Goal: Task Accomplishment & Management: Manage account settings

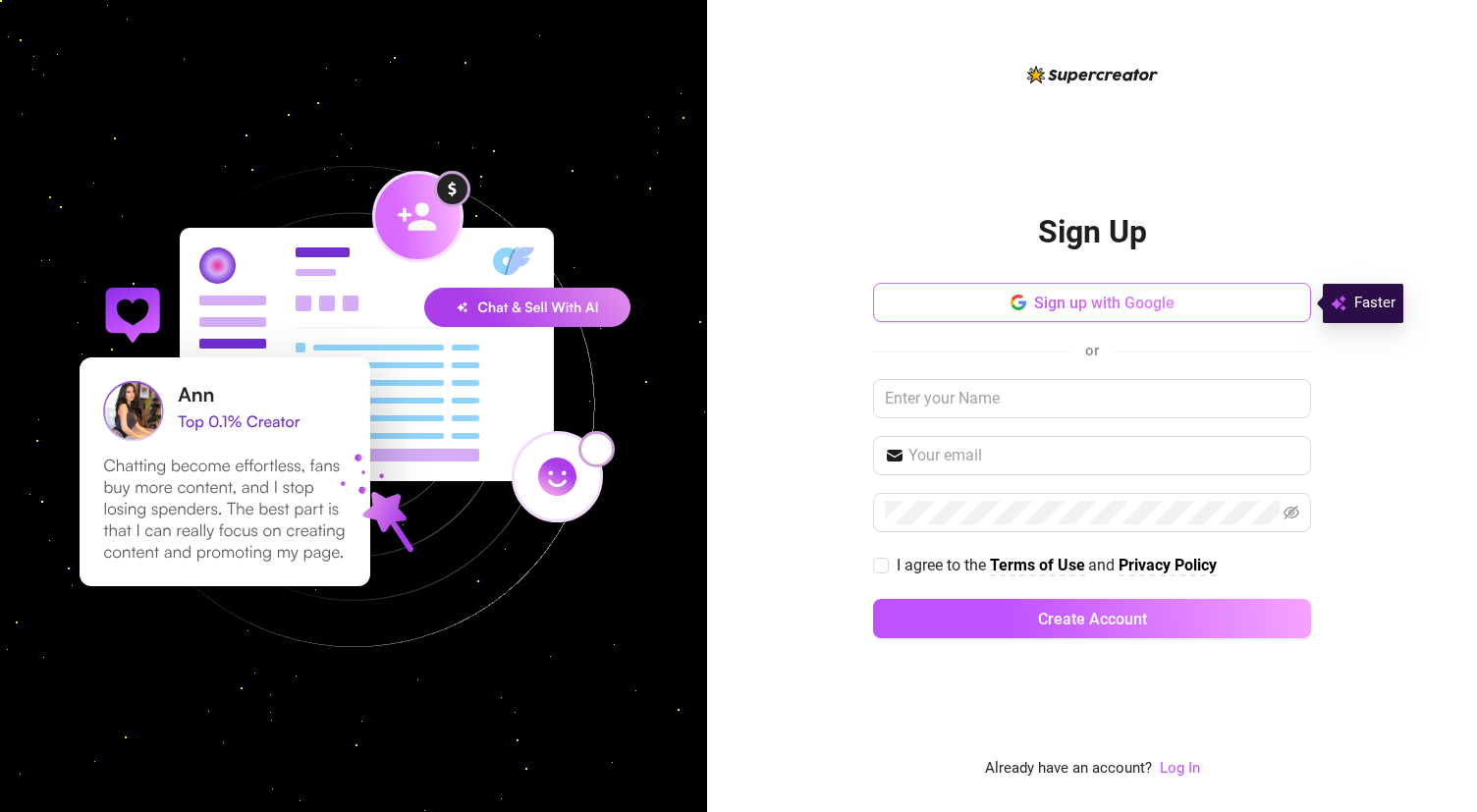
click at [914, 305] on button "Sign up with Google" at bounding box center [1092, 302] width 438 height 40
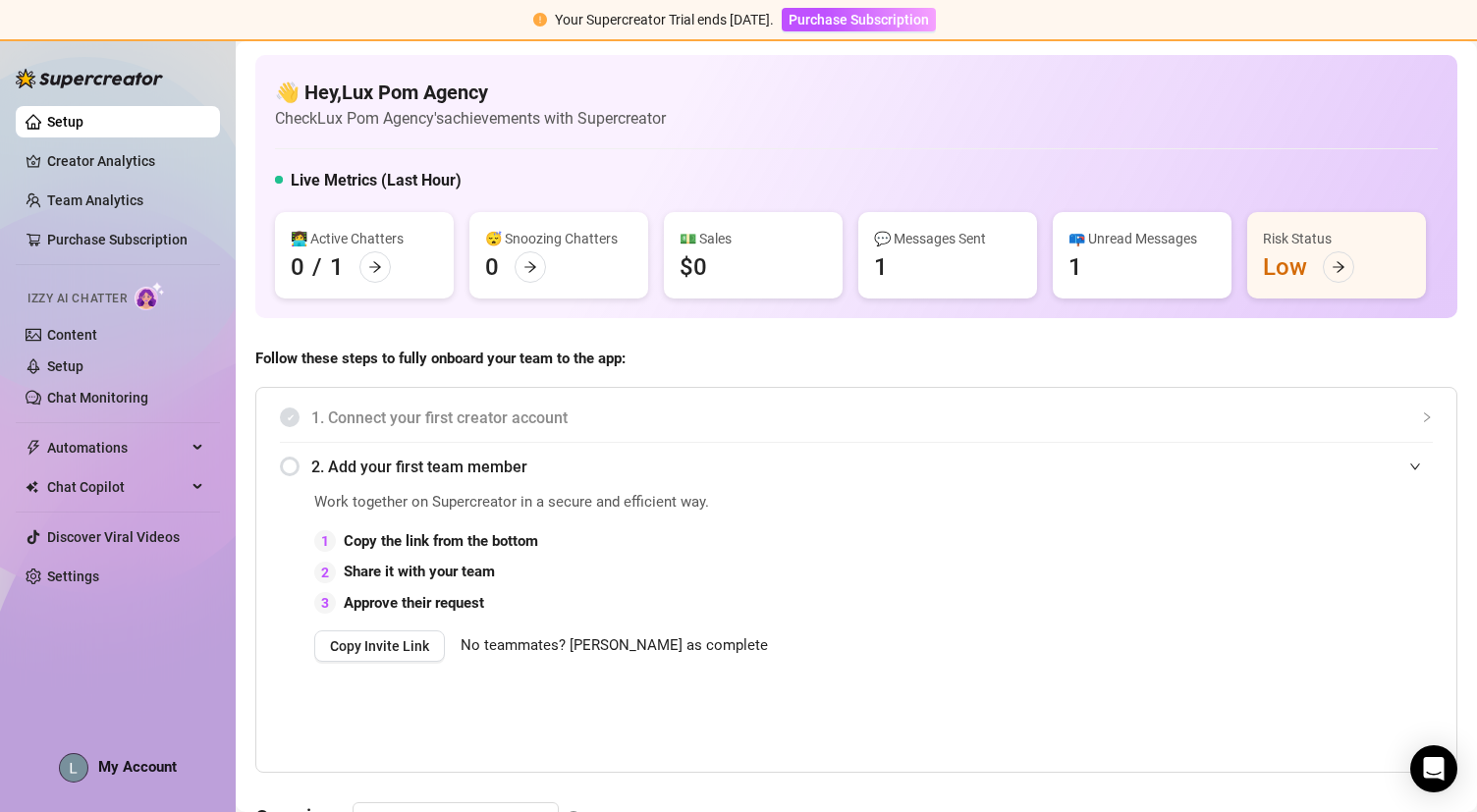
click at [94, 665] on div "Setup Creator Analytics Team Analytics Purchase Subscription Izzy AI Chatter Co…" at bounding box center [118, 417] width 204 height 755
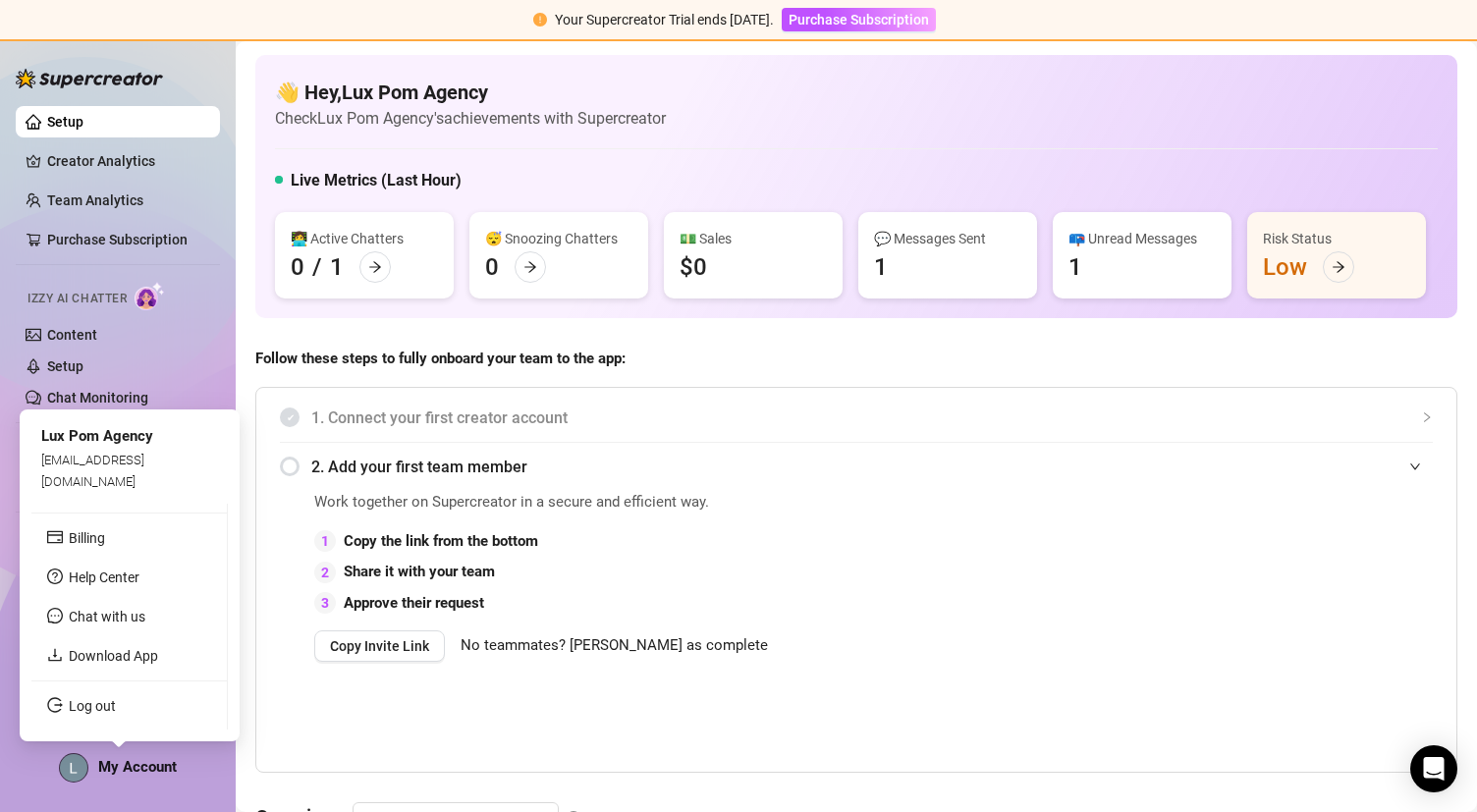
click at [137, 761] on span "My Account" at bounding box center [137, 766] width 78 height 18
